Goal: Use online tool/utility

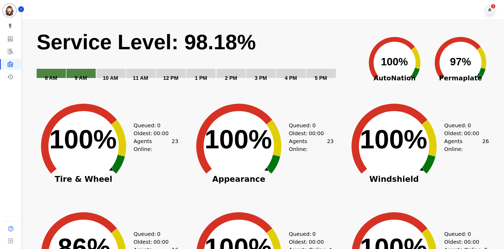
click at [488, 15] on div "3" at bounding box center [490, 9] width 11 height 11
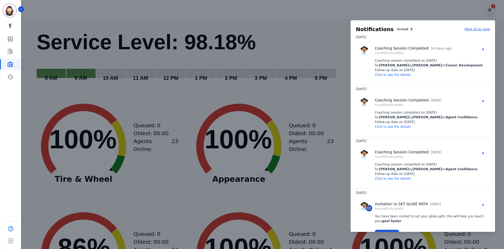
click at [490, 11] on div at bounding box center [252, 124] width 504 height 249
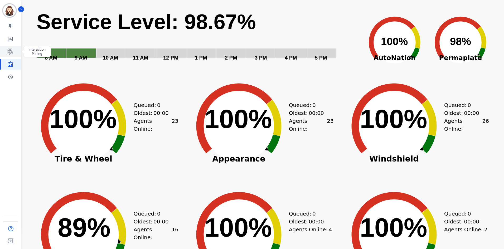
scroll to position [35, 0]
